Goal: Navigation & Orientation: Find specific page/section

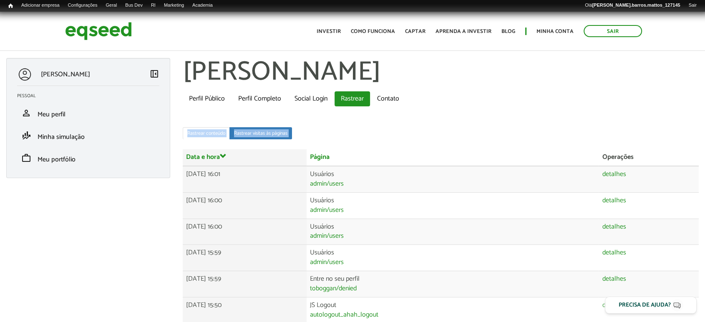
drag, startPoint x: 704, startPoint y: 93, endPoint x: 701, endPoint y: 134, distance: 41.8
click at [90, 29] on img at bounding box center [98, 31] width 67 height 22
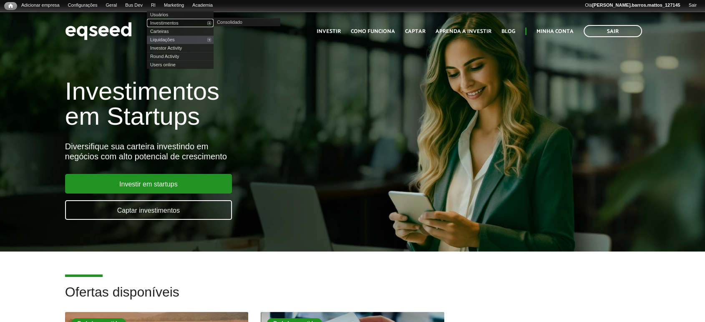
click at [166, 20] on link "Investimentos" at bounding box center [180, 23] width 67 height 8
